Goal: Find contact information: Find contact information

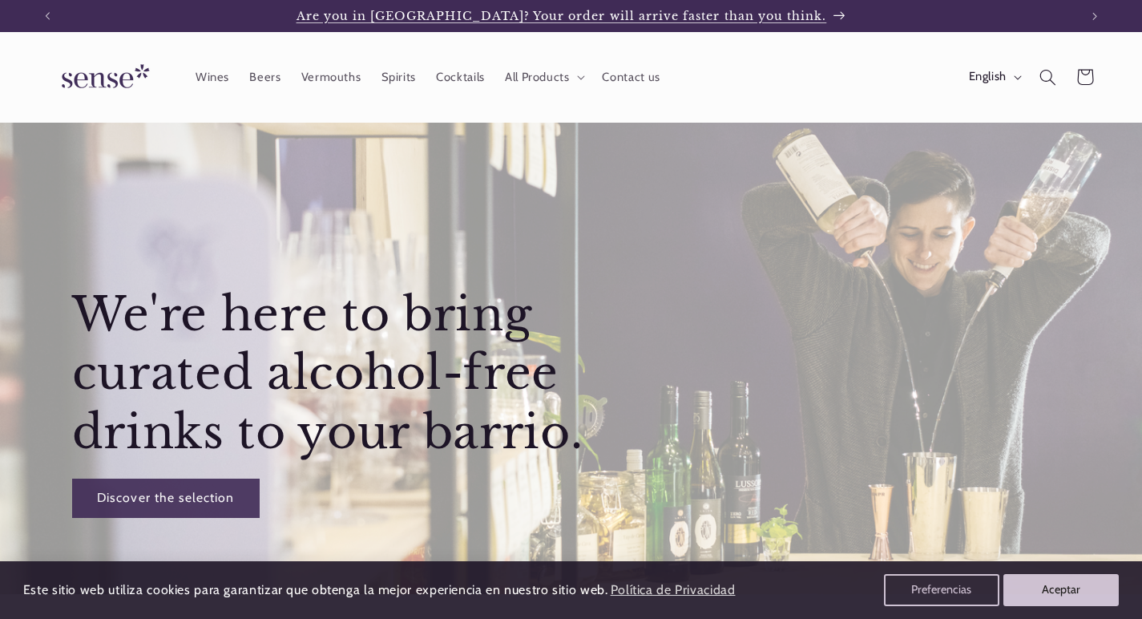
click at [744, 17] on span "Are you in Barcelona? Your order will arrive faster than you think." at bounding box center [561, 16] width 530 height 14
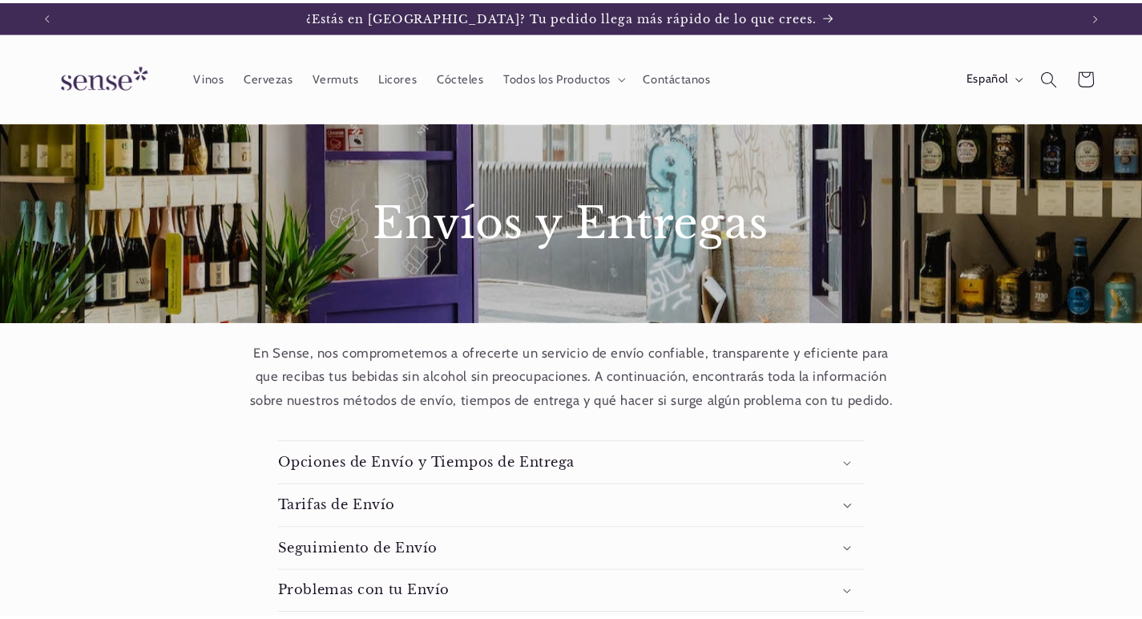
scroll to position [152, 0]
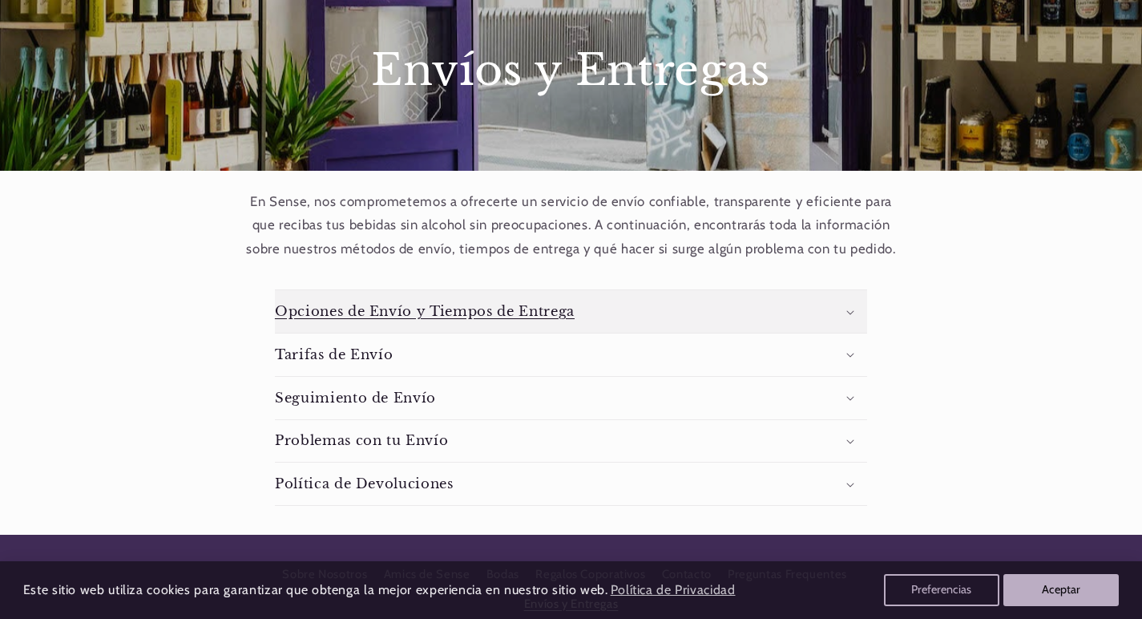
click at [667, 311] on summary "Opciones de Envío y Tiempos de Entrega" at bounding box center [571, 311] width 592 height 42
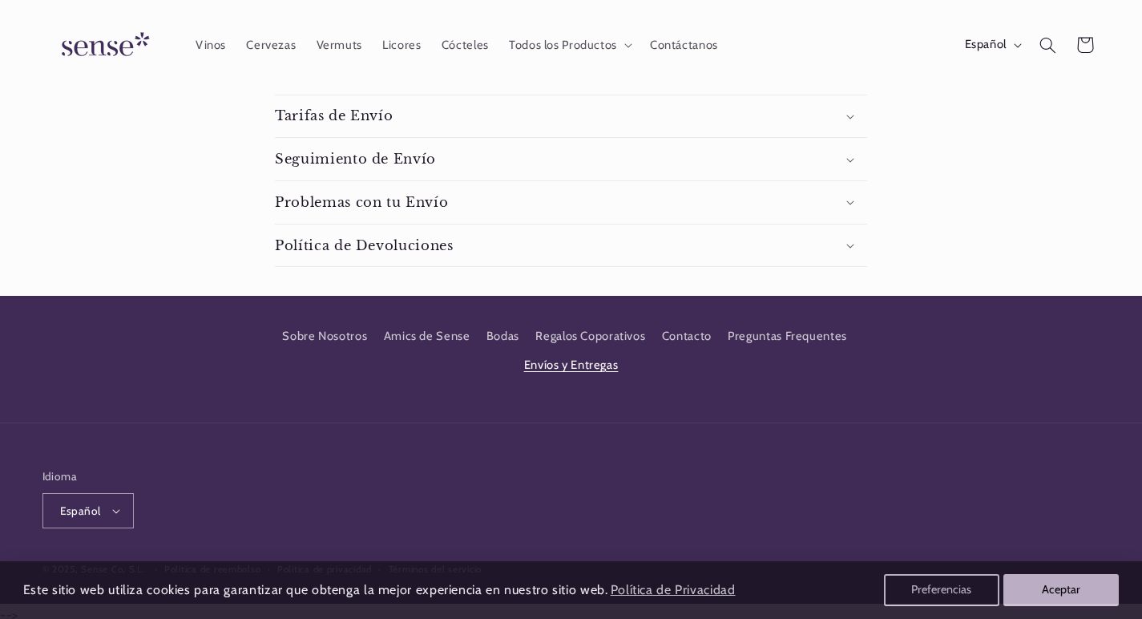
scroll to position [0, 1031]
click at [1047, 577] on button "Aceptar" at bounding box center [1060, 590] width 115 height 32
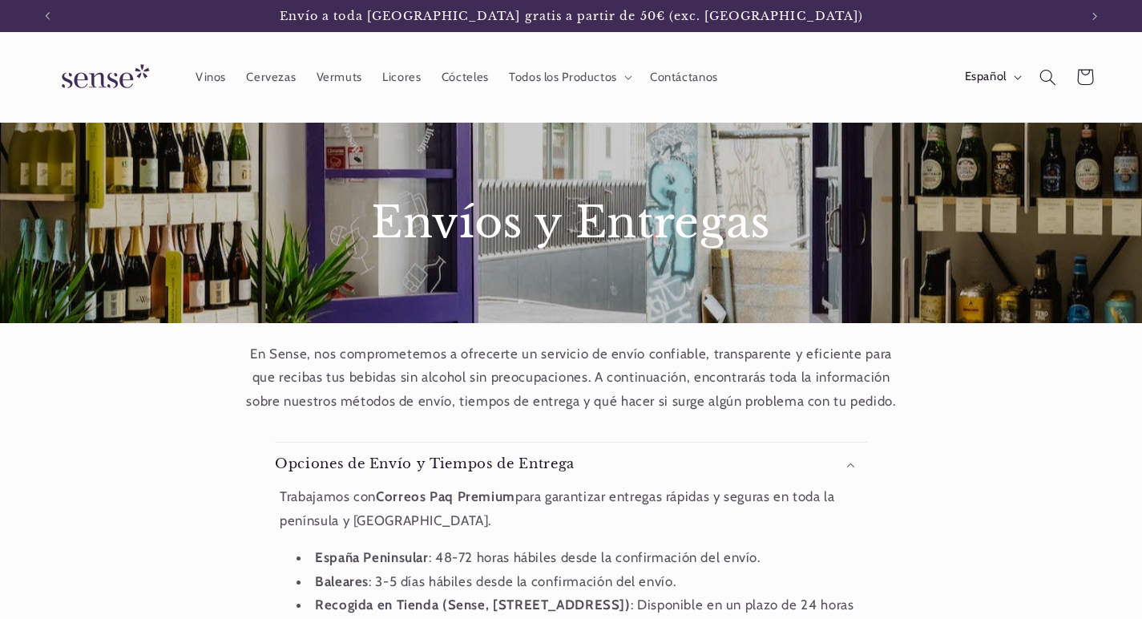
scroll to position [0, 0]
click at [110, 80] on img at bounding box center [102, 77] width 120 height 46
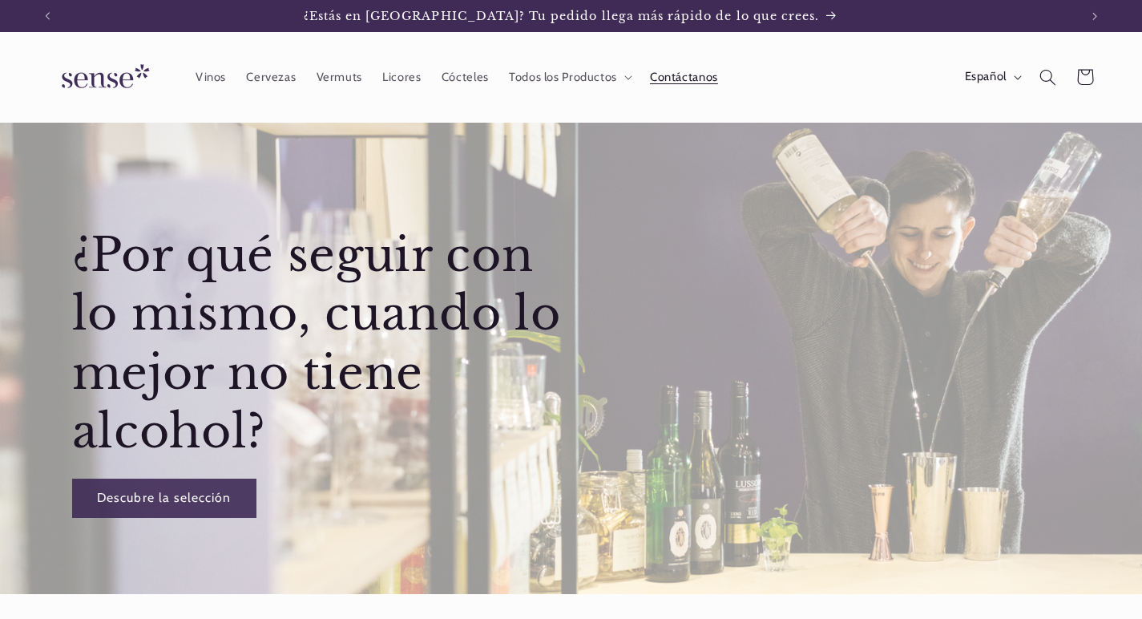
click at [686, 78] on span "Contáctanos" at bounding box center [684, 77] width 68 height 15
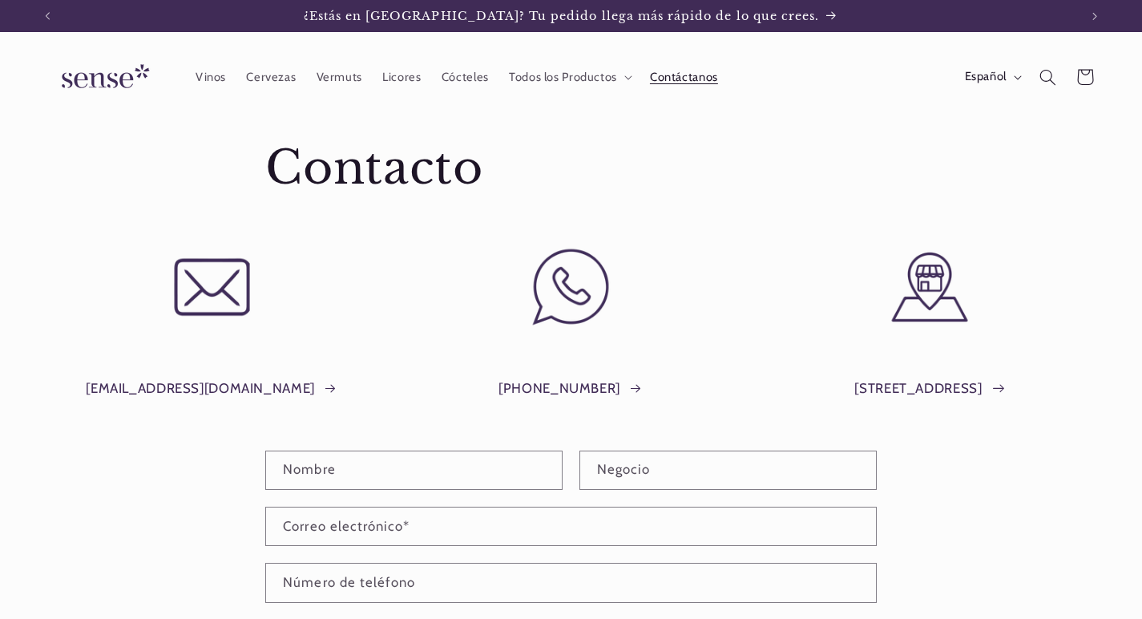
click at [854, 389] on link "[STREET_ADDRESS]" at bounding box center [929, 389] width 151 height 24
click at [597, 389] on link "+34 691 29 95 88" at bounding box center [570, 389] width 145 height 24
click at [413, 79] on span "Licores" at bounding box center [401, 77] width 38 height 15
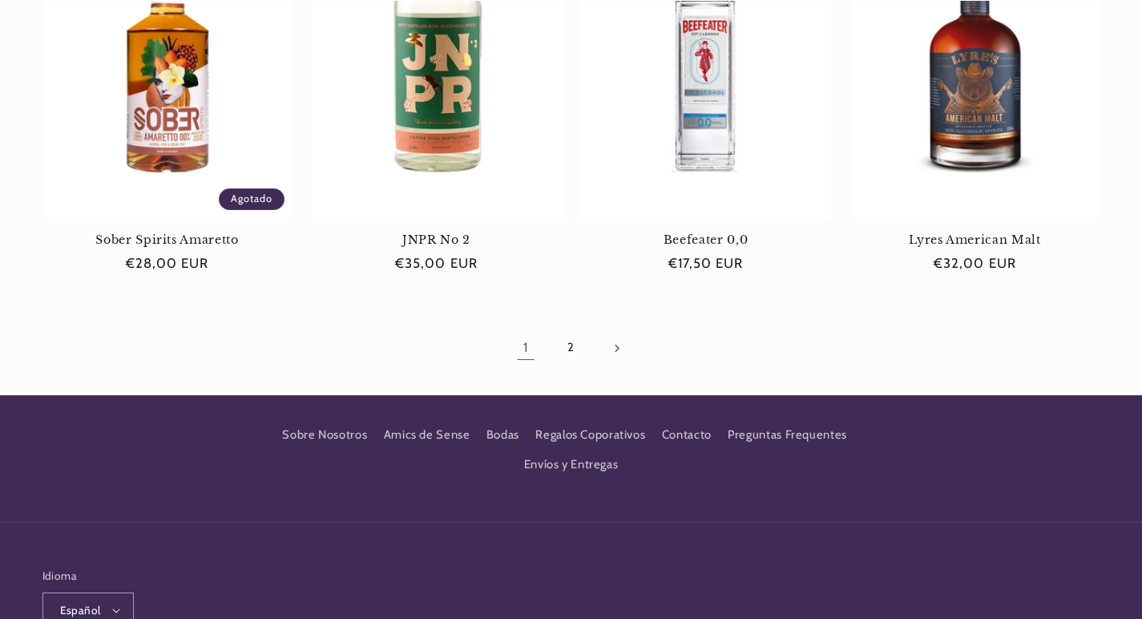
scroll to position [1565, 0]
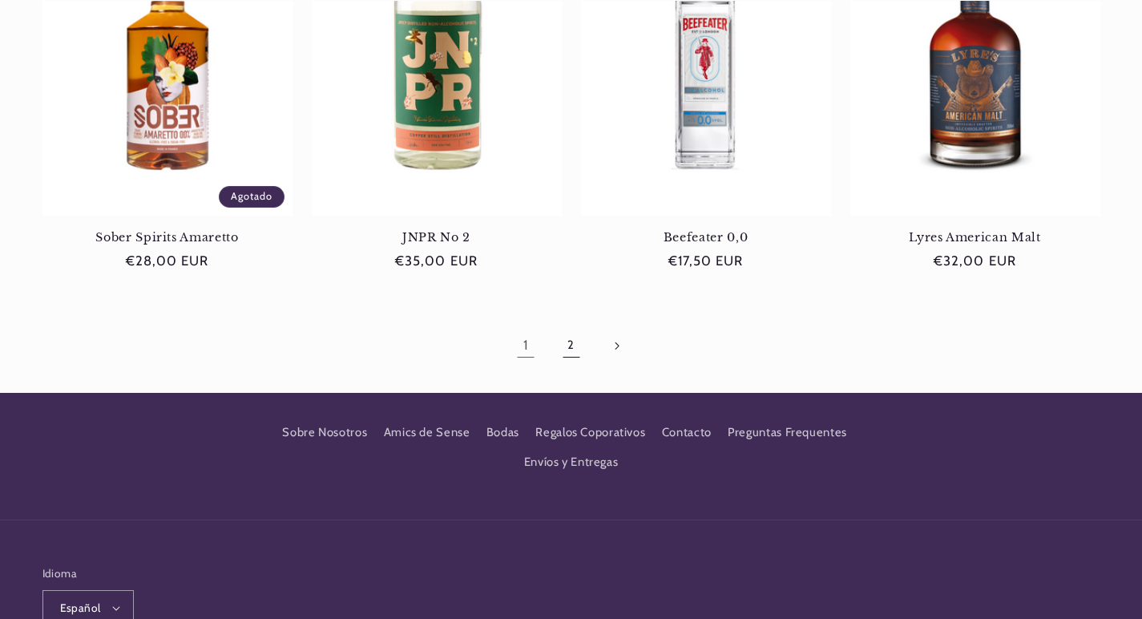
click at [570, 333] on link "2" at bounding box center [570, 345] width 37 height 37
